Goal: Complete application form: Complete application form

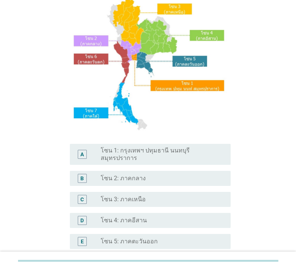
scroll to position [120, 0]
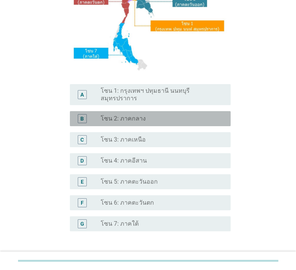
click at [144, 115] on div "radio_button_unchecked โซน 2: ภาคกลาง" at bounding box center [160, 119] width 118 height 8
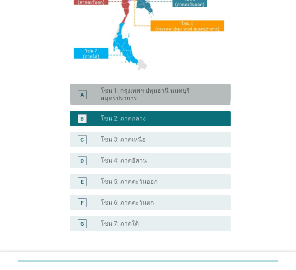
click at [156, 92] on label "โซน 1: กรุงเทพฯ ปทุมธานี นนทบุรี สมุทรปราการ" at bounding box center [160, 94] width 118 height 15
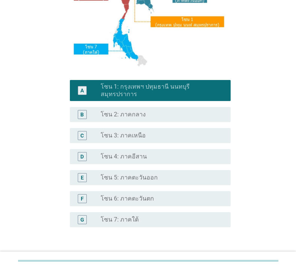
scroll to position [169, 0]
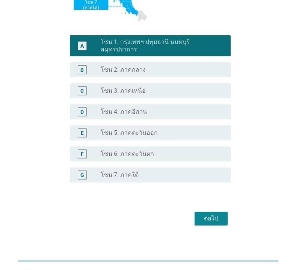
click at [215, 201] on form "S1. ปัจจุบัน คุณอาศัยอยู่ในภาคใดเป็นหลัก? A radio_button_checked โซน 1: กรุงเทพ…" at bounding box center [147, 44] width 165 height 367
click at [213, 214] on div "ต่อไป" at bounding box center [211, 218] width 21 height 9
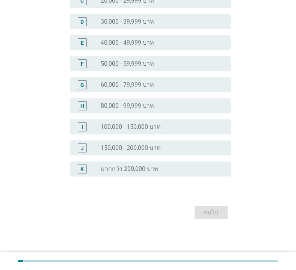
scroll to position [0, 0]
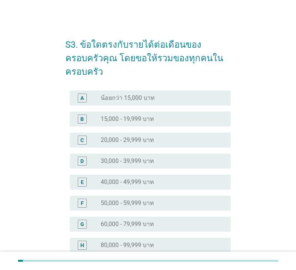
click at [169, 179] on div "radio_button_unchecked 40,000 - 49,999 บาท" at bounding box center [160, 183] width 118 height 8
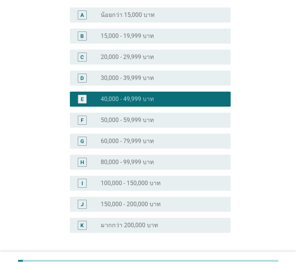
scroll to position [126, 0]
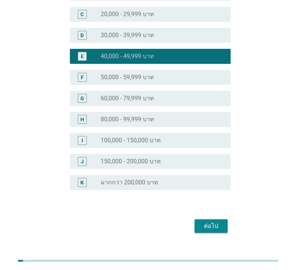
click at [215, 222] on div "ต่อไป" at bounding box center [211, 226] width 21 height 9
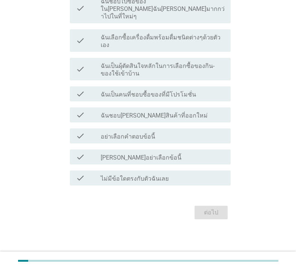
scroll to position [0, 0]
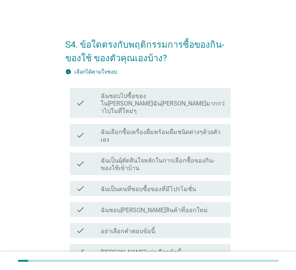
click at [202, 102] on label "ฉันชอบไปซื้อของใน[PERSON_NAME]ฉัน[PERSON_NAME]มากกว่าไปในที่ใหม่ๆ" at bounding box center [163, 104] width 124 height 23
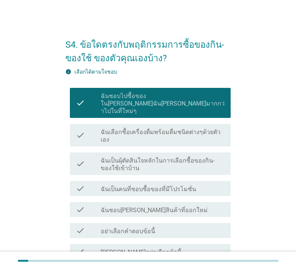
click at [171, 129] on label "ฉันเลือกซื้อเครื่องดื่มพร้อมดื่มชนิดต่างๆด้วยตัวเอง" at bounding box center [163, 136] width 124 height 15
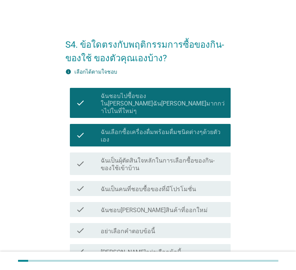
scroll to position [30, 0]
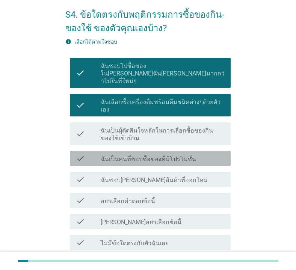
click at [182, 156] on label "ฉันเป็นคนที่ชอบซื้อของที่มีโปรโมชั่น" at bounding box center [149, 160] width 96 height 8
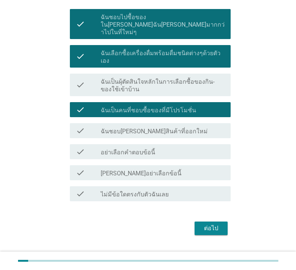
scroll to position [80, 0]
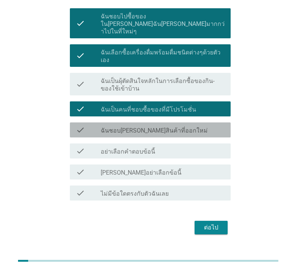
click at [166, 127] on label "ฉันชอบ[PERSON_NAME]สินค้าที่ออกใหม่" at bounding box center [154, 131] width 107 height 8
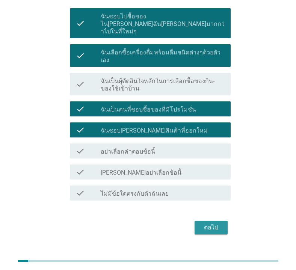
click at [214, 223] on div "ต่อไป" at bounding box center [211, 227] width 21 height 9
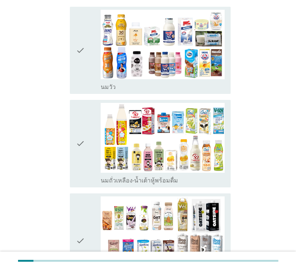
scroll to position [150, 0]
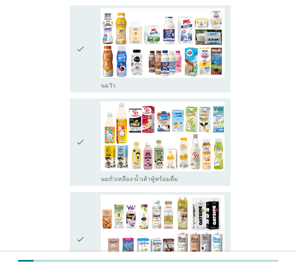
click at [84, 40] on icon "check" at bounding box center [80, 49] width 9 height 82
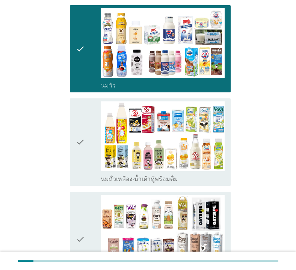
click at [75, 131] on div "check check_box_outline_blank นมถั่วเหลือง-น้ำเต้าหู้พร้อมดื่ม" at bounding box center [150, 143] width 161 height 88
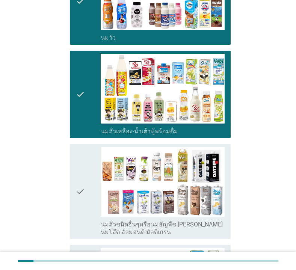
scroll to position [271, 0]
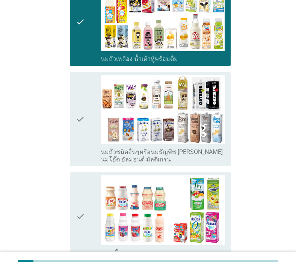
click at [83, 108] on icon "check" at bounding box center [80, 119] width 9 height 89
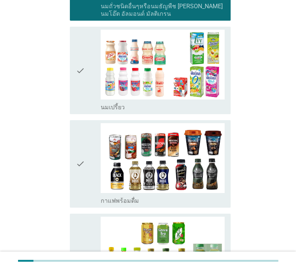
scroll to position [421, 0]
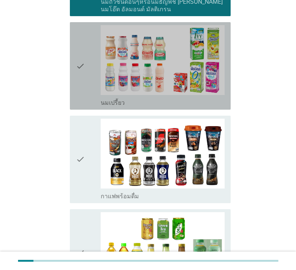
click at [85, 67] on div "check" at bounding box center [88, 66] width 25 height 82
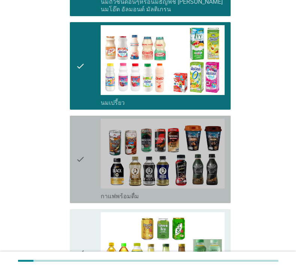
click at [82, 141] on icon "check" at bounding box center [80, 160] width 9 height 82
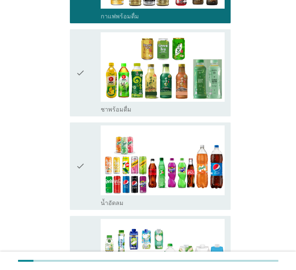
scroll to position [602, 0]
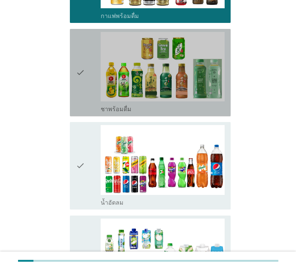
click at [90, 77] on div "check" at bounding box center [88, 73] width 25 height 82
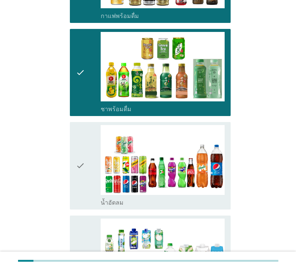
click at [87, 164] on div "check" at bounding box center [88, 166] width 25 height 82
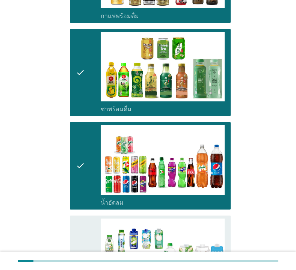
scroll to position [752, 0]
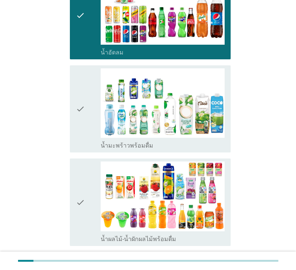
click at [90, 114] on div "check" at bounding box center [88, 109] width 25 height 82
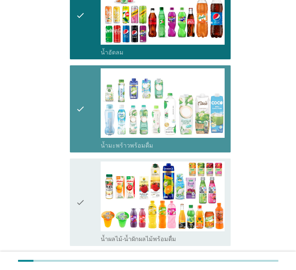
click at [87, 192] on div "check" at bounding box center [88, 203] width 25 height 82
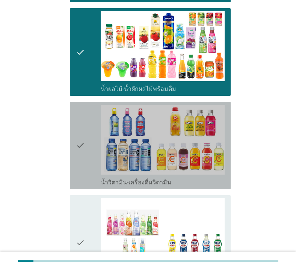
click at [89, 123] on div "check" at bounding box center [88, 146] width 25 height 82
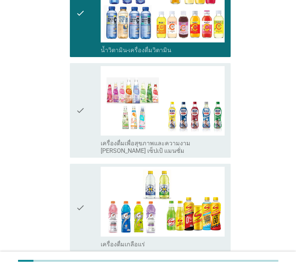
scroll to position [1083, 0]
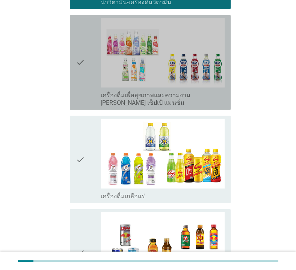
click at [85, 62] on div "check" at bounding box center [88, 62] width 25 height 89
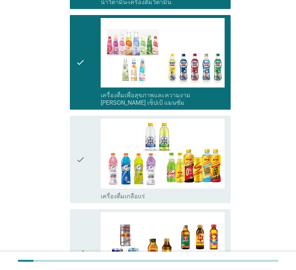
click at [90, 153] on div "check" at bounding box center [88, 160] width 25 height 82
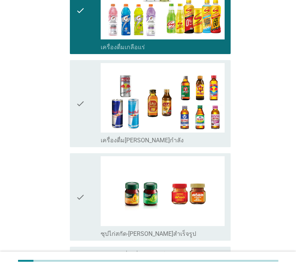
scroll to position [1234, 0]
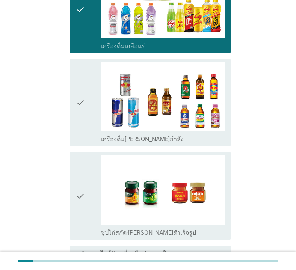
click at [83, 98] on icon "check" at bounding box center [80, 103] width 9 height 82
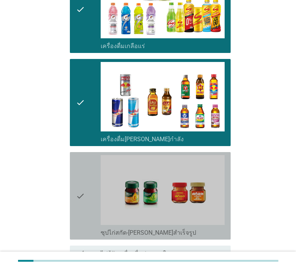
click at [80, 179] on icon "check" at bounding box center [80, 196] width 9 height 82
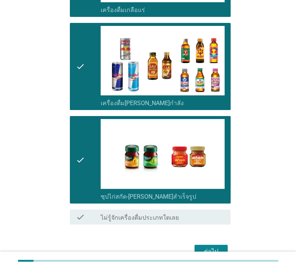
scroll to position [1292, 0]
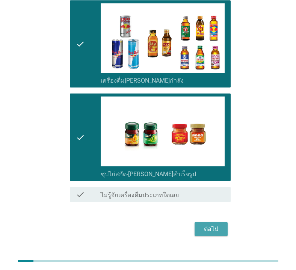
drag, startPoint x: 213, startPoint y: 212, endPoint x: 217, endPoint y: 213, distance: 4.2
click at [213, 225] on div "ต่อไป" at bounding box center [211, 229] width 21 height 9
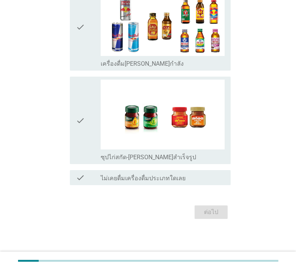
scroll to position [0, 0]
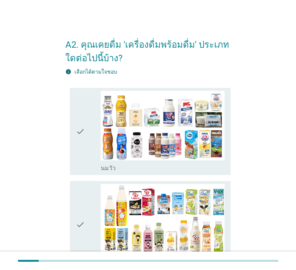
click at [81, 141] on icon "check" at bounding box center [80, 132] width 9 height 82
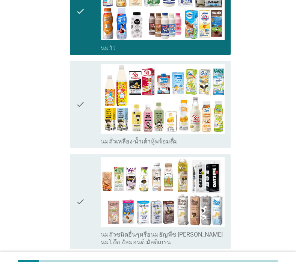
click at [88, 107] on div "check" at bounding box center [88, 105] width 25 height 82
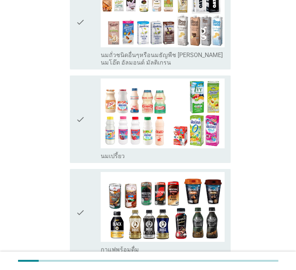
scroll to position [301, 0]
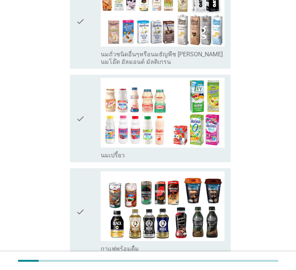
click at [90, 121] on div "check" at bounding box center [88, 119] width 25 height 82
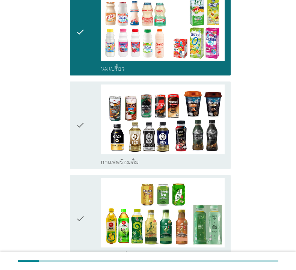
scroll to position [391, 0]
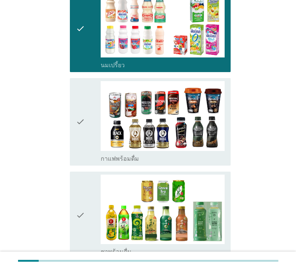
click at [87, 129] on div "check" at bounding box center [88, 122] width 25 height 82
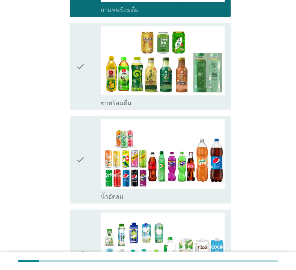
scroll to position [542, 0]
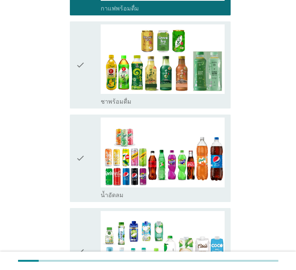
click at [84, 79] on icon "check" at bounding box center [80, 65] width 9 height 82
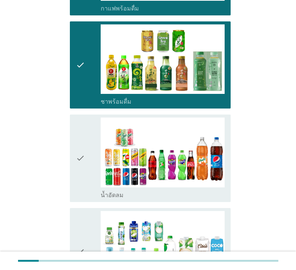
click at [83, 159] on icon "check" at bounding box center [80, 159] width 9 height 82
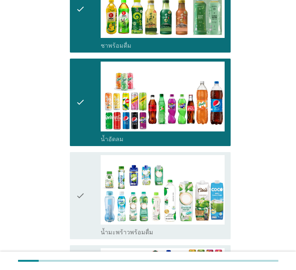
scroll to position [662, 0]
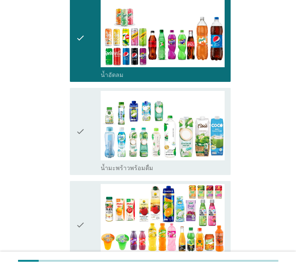
click at [83, 129] on icon "check" at bounding box center [80, 132] width 9 height 82
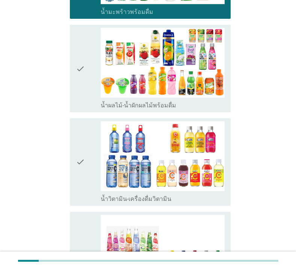
scroll to position [842, 0]
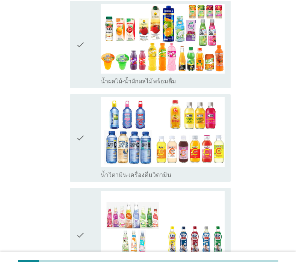
click at [90, 45] on div "check" at bounding box center [88, 45] width 25 height 82
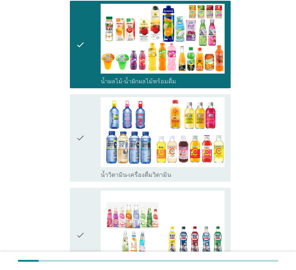
click at [85, 153] on icon "check" at bounding box center [80, 138] width 9 height 82
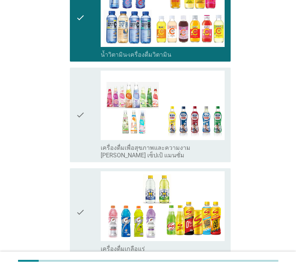
click at [85, 117] on div "check" at bounding box center [88, 115] width 25 height 89
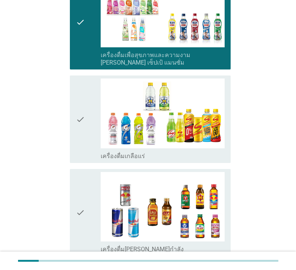
scroll to position [1113, 0]
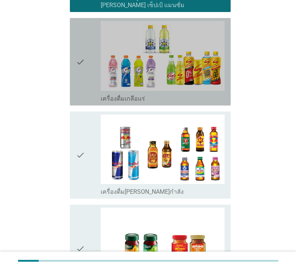
click at [86, 58] on div "check" at bounding box center [88, 62] width 25 height 82
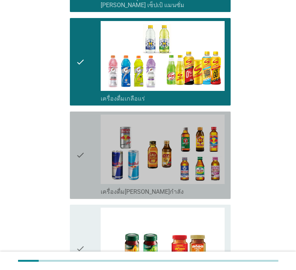
click at [86, 161] on div "check" at bounding box center [88, 156] width 25 height 82
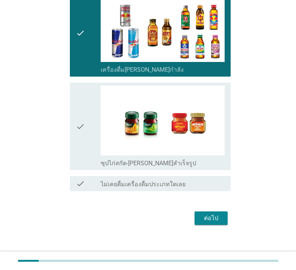
scroll to position [1238, 0]
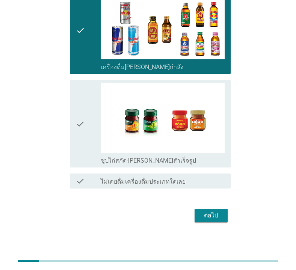
click at [87, 119] on div "check" at bounding box center [88, 124] width 25 height 82
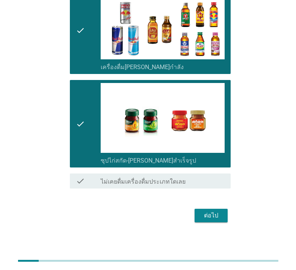
click at [213, 214] on div "ต่อไป" at bounding box center [211, 215] width 21 height 9
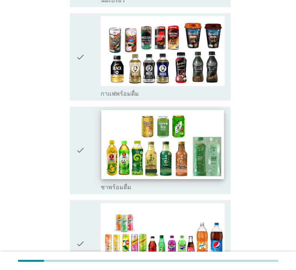
scroll to position [361, 0]
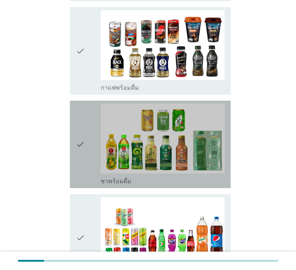
click at [82, 149] on icon "check" at bounding box center [80, 145] width 9 height 82
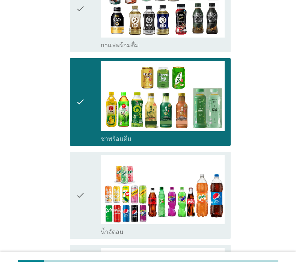
scroll to position [481, 0]
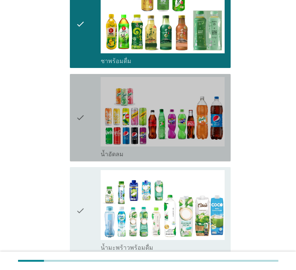
click at [78, 114] on icon "check" at bounding box center [80, 118] width 9 height 82
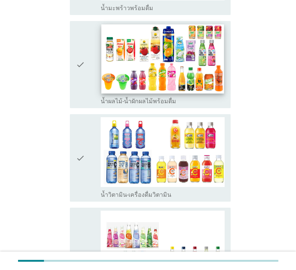
scroll to position [722, 0]
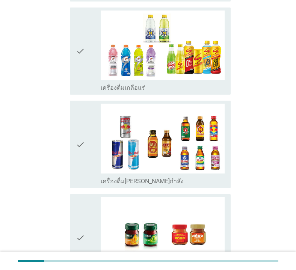
click at [87, 124] on div "check" at bounding box center [88, 145] width 25 height 82
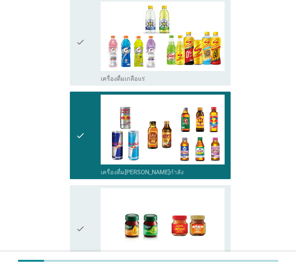
scroll to position [1137, 0]
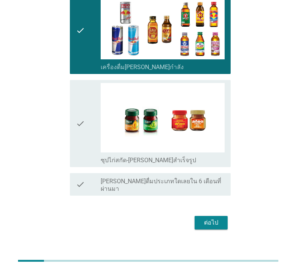
click at [220, 219] on div "ต่อไป" at bounding box center [211, 223] width 21 height 9
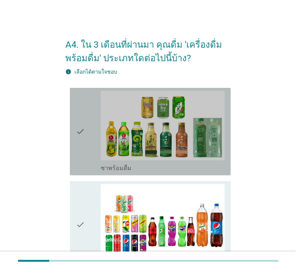
click at [83, 128] on icon "check" at bounding box center [80, 132] width 9 height 82
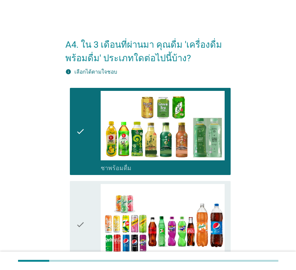
click at [84, 202] on icon "check" at bounding box center [80, 225] width 9 height 82
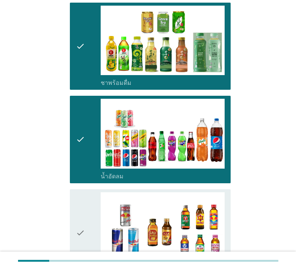
scroll to position [181, 0]
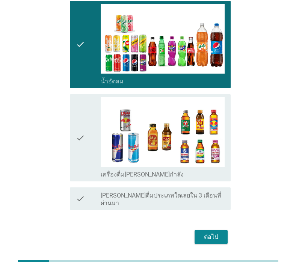
click at [73, 130] on div "check check_box เครื่องดื่ม[PERSON_NAME]กำลัง" at bounding box center [150, 138] width 161 height 88
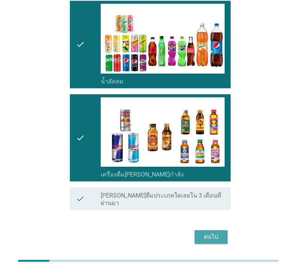
click at [212, 233] on div "ต่อไป" at bounding box center [211, 237] width 21 height 9
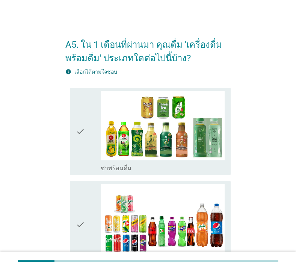
click at [88, 211] on div "check" at bounding box center [88, 225] width 25 height 82
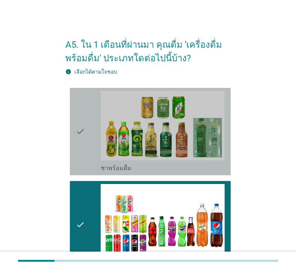
click at [87, 123] on div "check" at bounding box center [88, 132] width 25 height 82
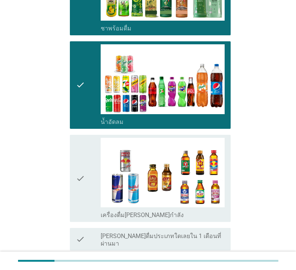
scroll to position [197, 0]
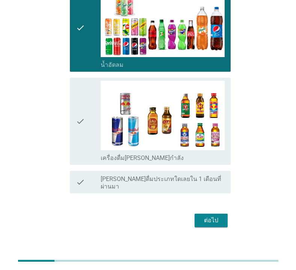
click at [216, 216] on div "ต่อไป" at bounding box center [211, 220] width 21 height 9
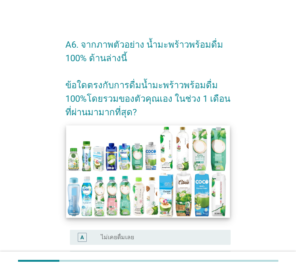
scroll to position [150, 0]
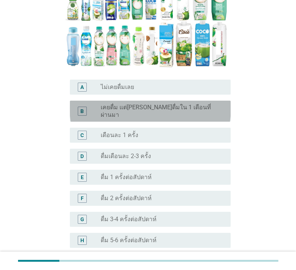
click at [186, 105] on label "เคยดื่ม แต่[PERSON_NAME]ดื่มใน 1 เดือนที่ผ่านมา" at bounding box center [160, 111] width 118 height 15
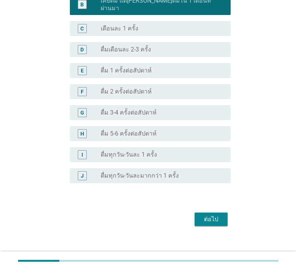
scroll to position [258, 0]
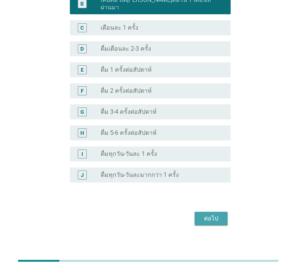
click at [214, 214] on div "ต่อไป" at bounding box center [211, 218] width 21 height 9
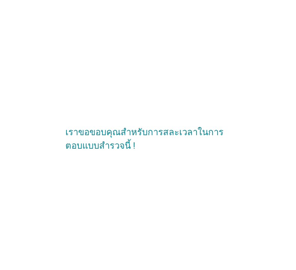
scroll to position [0, 0]
